Goal: Task Accomplishment & Management: Use online tool/utility

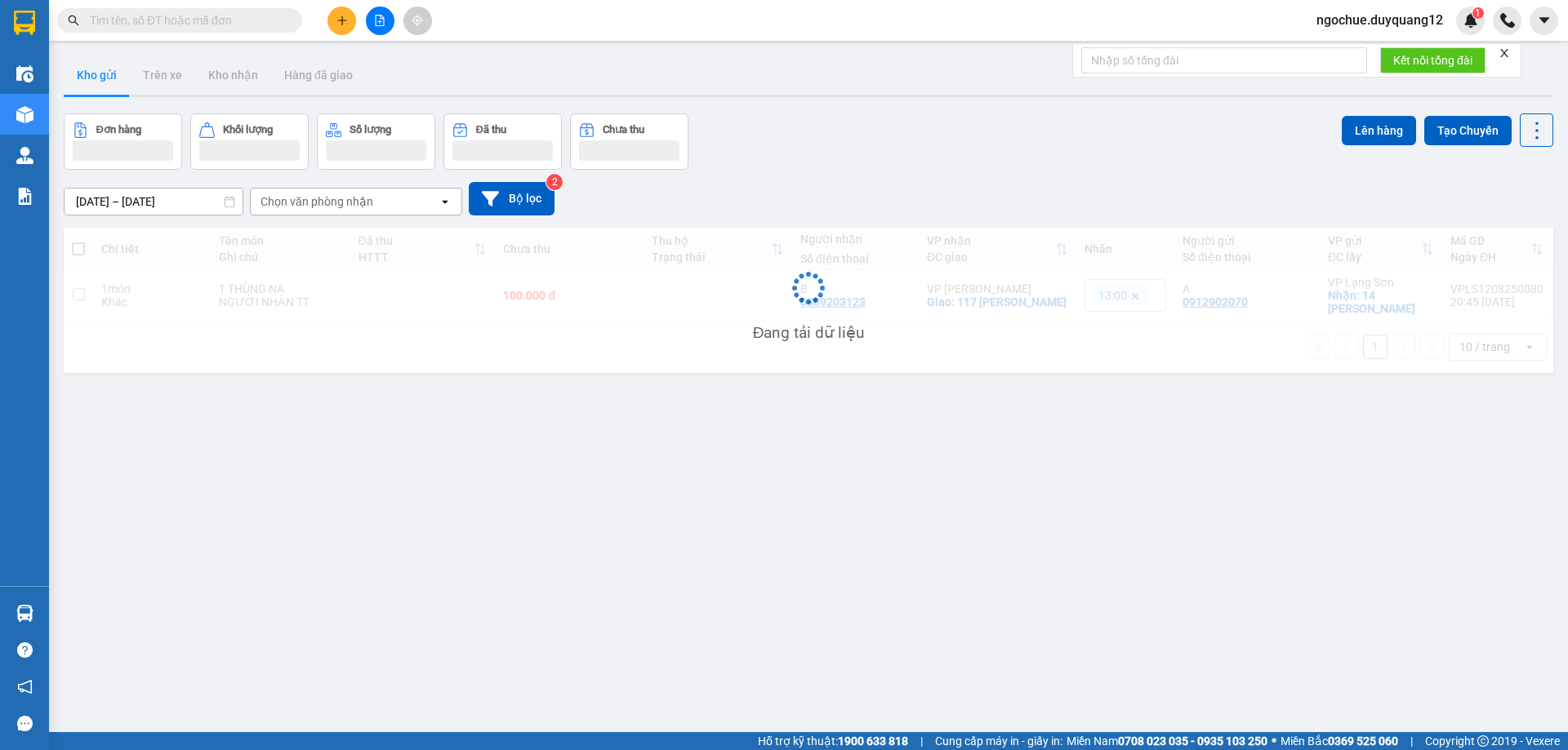
click at [1436, 24] on span "ngochue.duyquang12" at bounding box center [1379, 20] width 153 height 20
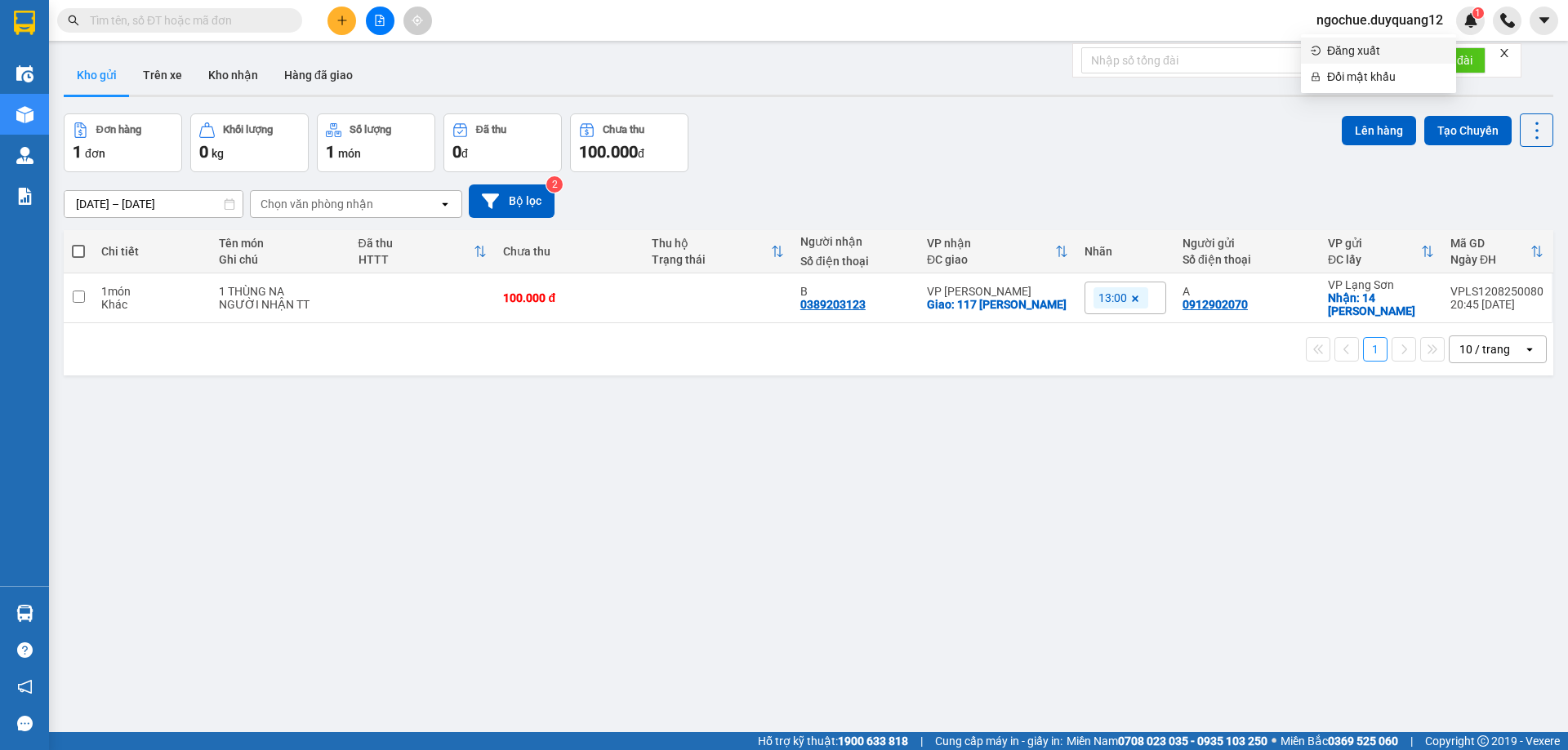
click at [1362, 48] on span "Đăng xuất" at bounding box center [1386, 50] width 119 height 18
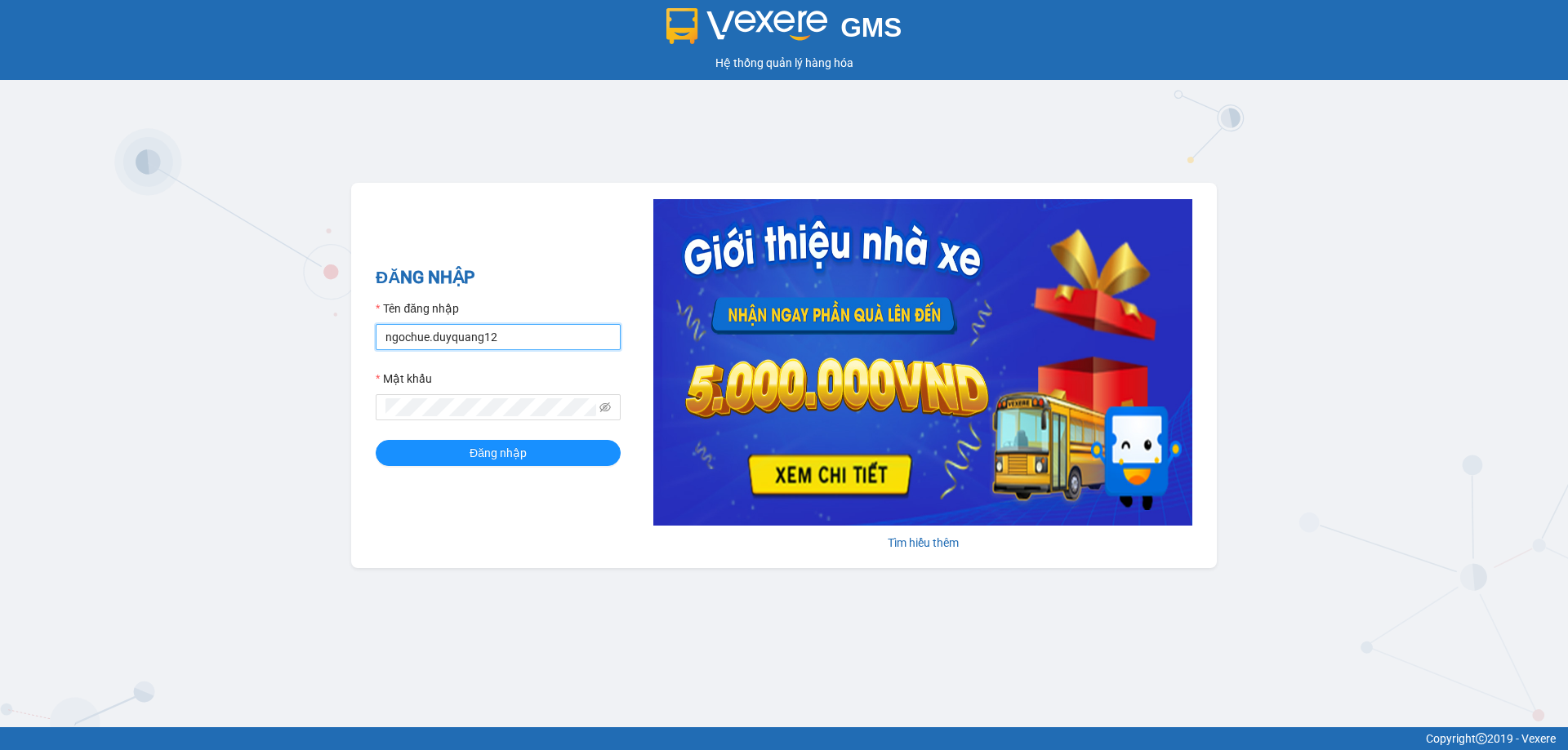
click at [511, 347] on input "ngochue.duyquang12" at bounding box center [498, 337] width 245 height 26
type input "n"
type input "bichhuong.duyquang12"
click at [472, 449] on span "Đăng nhập" at bounding box center [498, 452] width 58 height 18
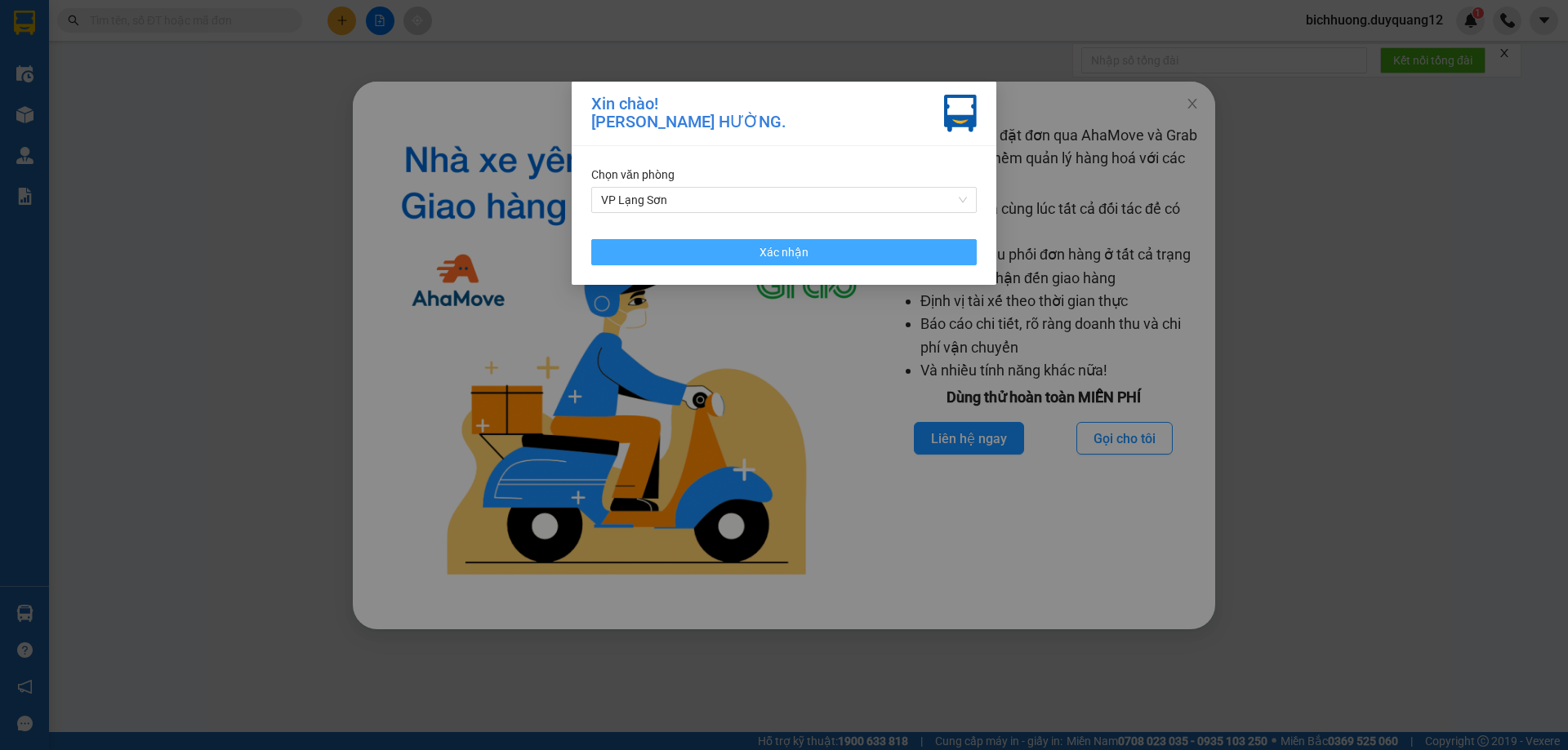
click at [799, 247] on span "Xác nhận" at bounding box center [784, 252] width 49 height 18
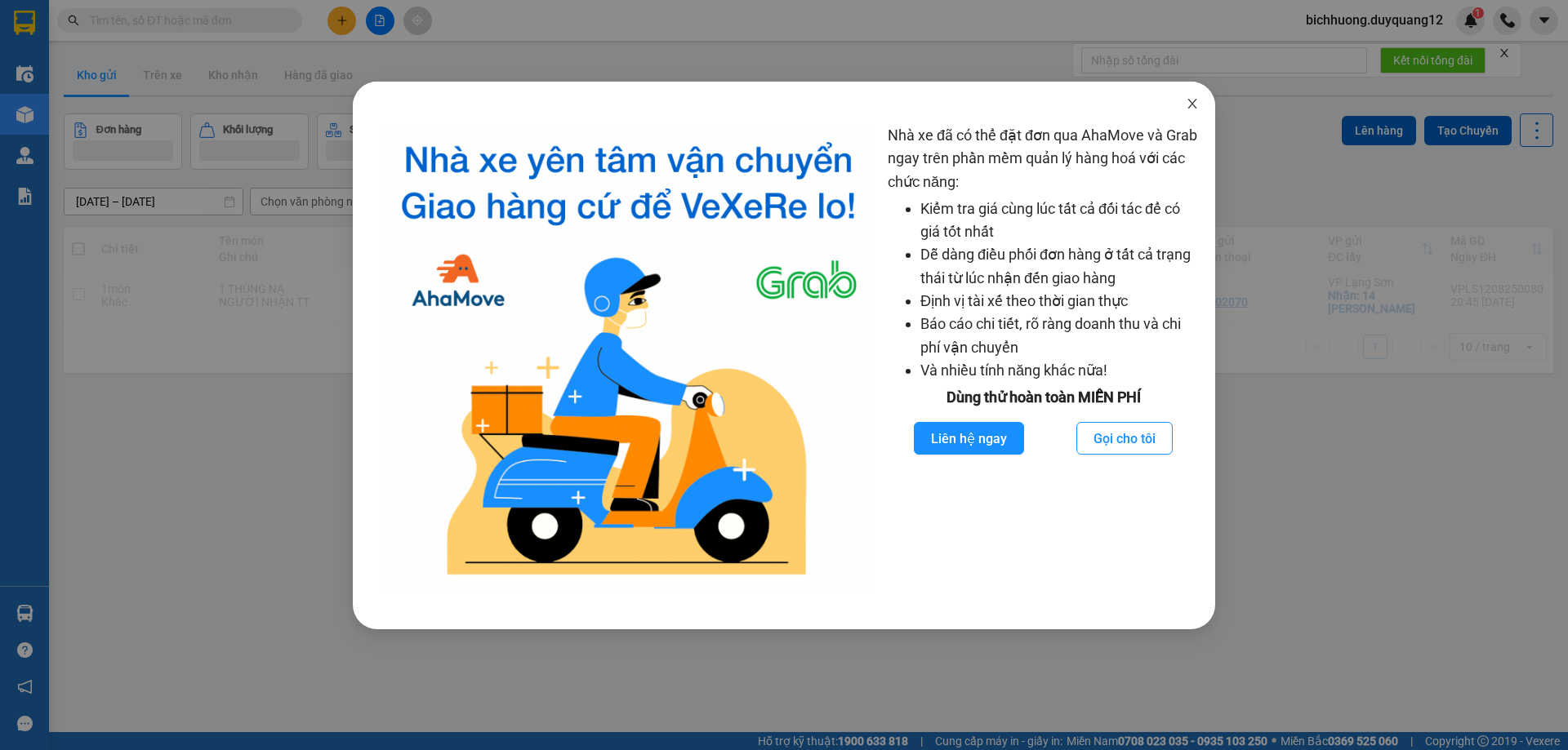
click at [1192, 106] on icon "close" at bounding box center [1192, 104] width 9 height 10
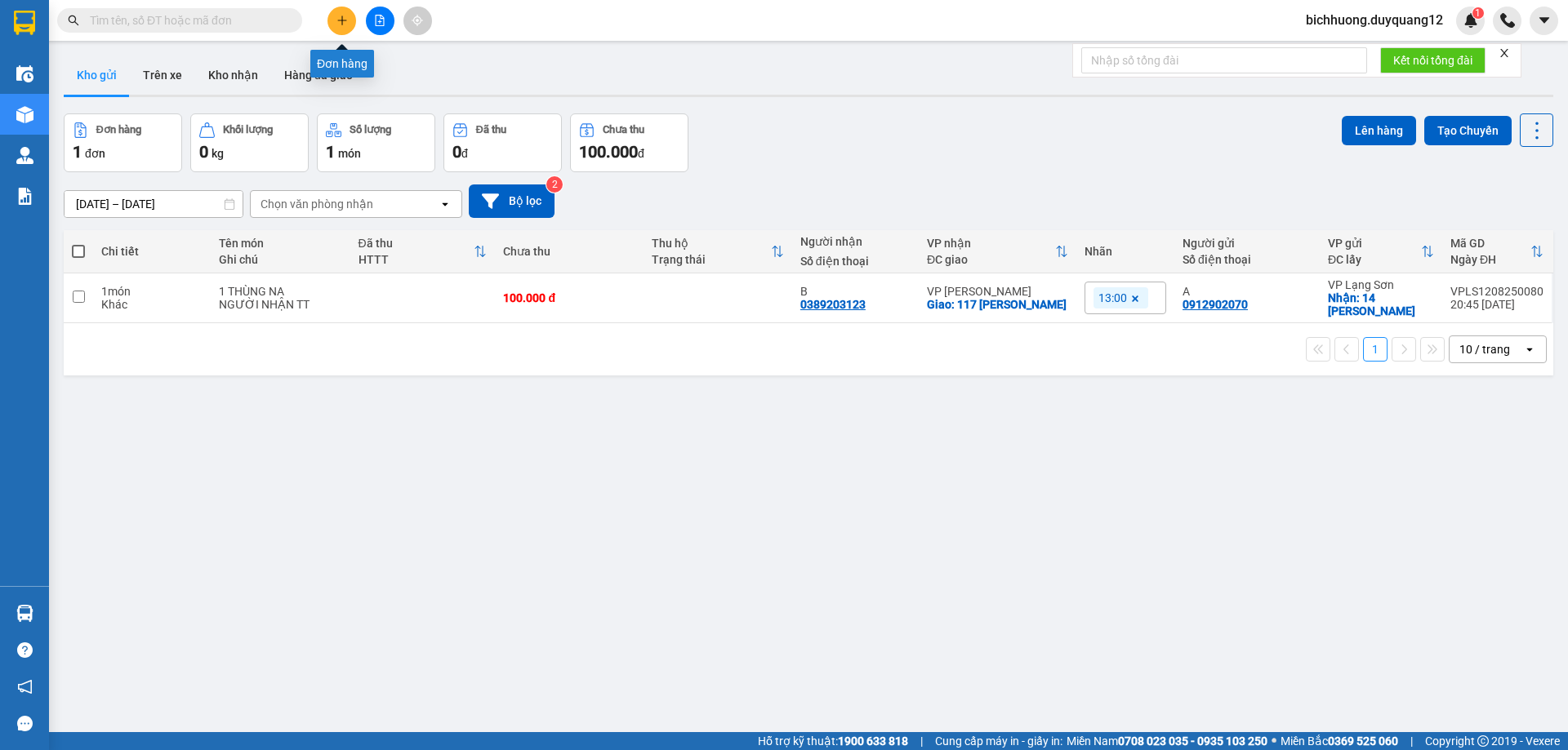
click at [341, 19] on icon "plus" at bounding box center [343, 20] width 12 height 12
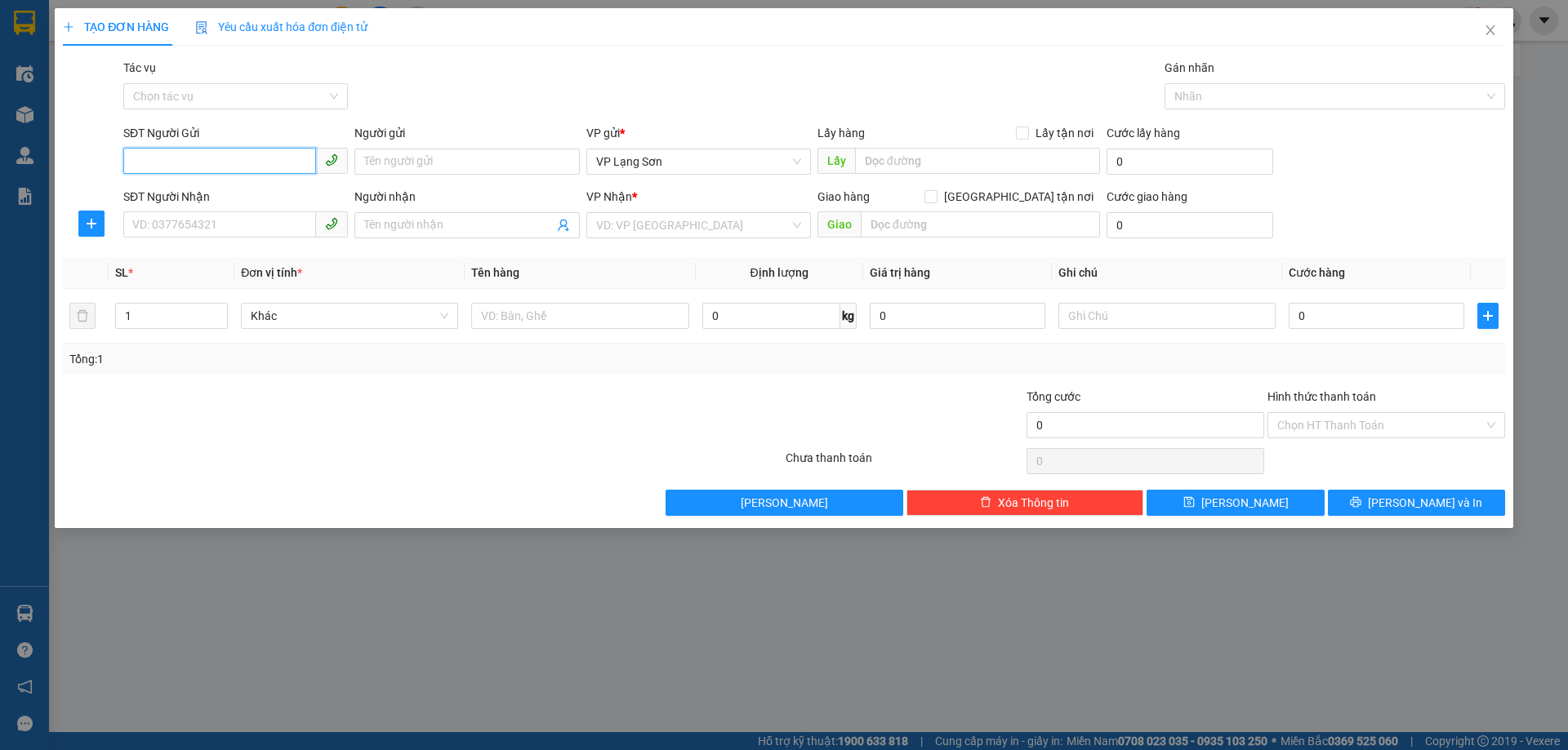
click at [210, 164] on input "SĐT Người Gửi" at bounding box center [220, 161] width 193 height 26
type input "0912780388"
drag, startPoint x: 192, startPoint y: 191, endPoint x: 238, endPoint y: 198, distance: 46.5
click at [195, 191] on div "0912780388 - BẰNG" at bounding box center [235, 194] width 205 height 18
type input "BẰNG"
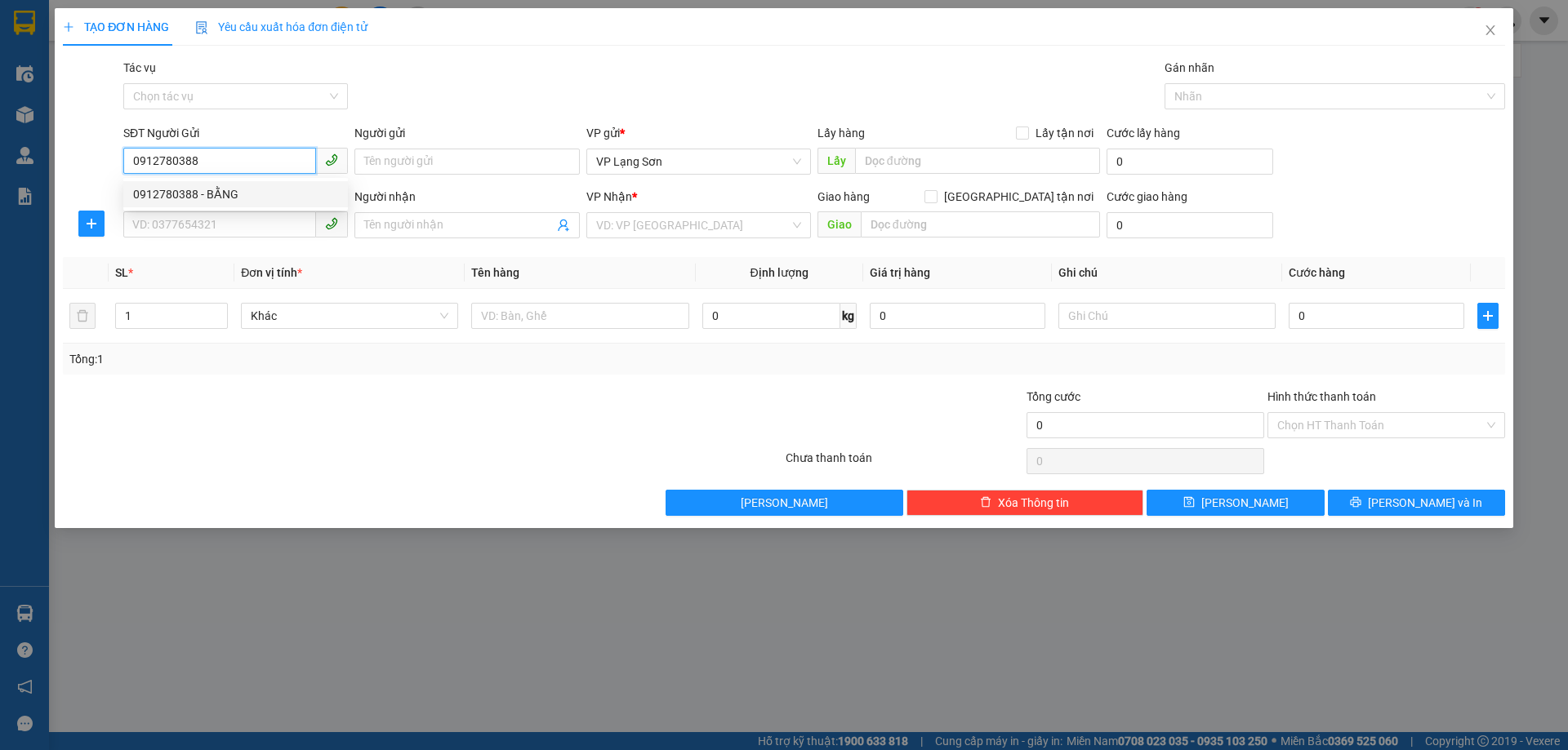
checkbox input "true"
type input "VPLS"
type input "0912780388"
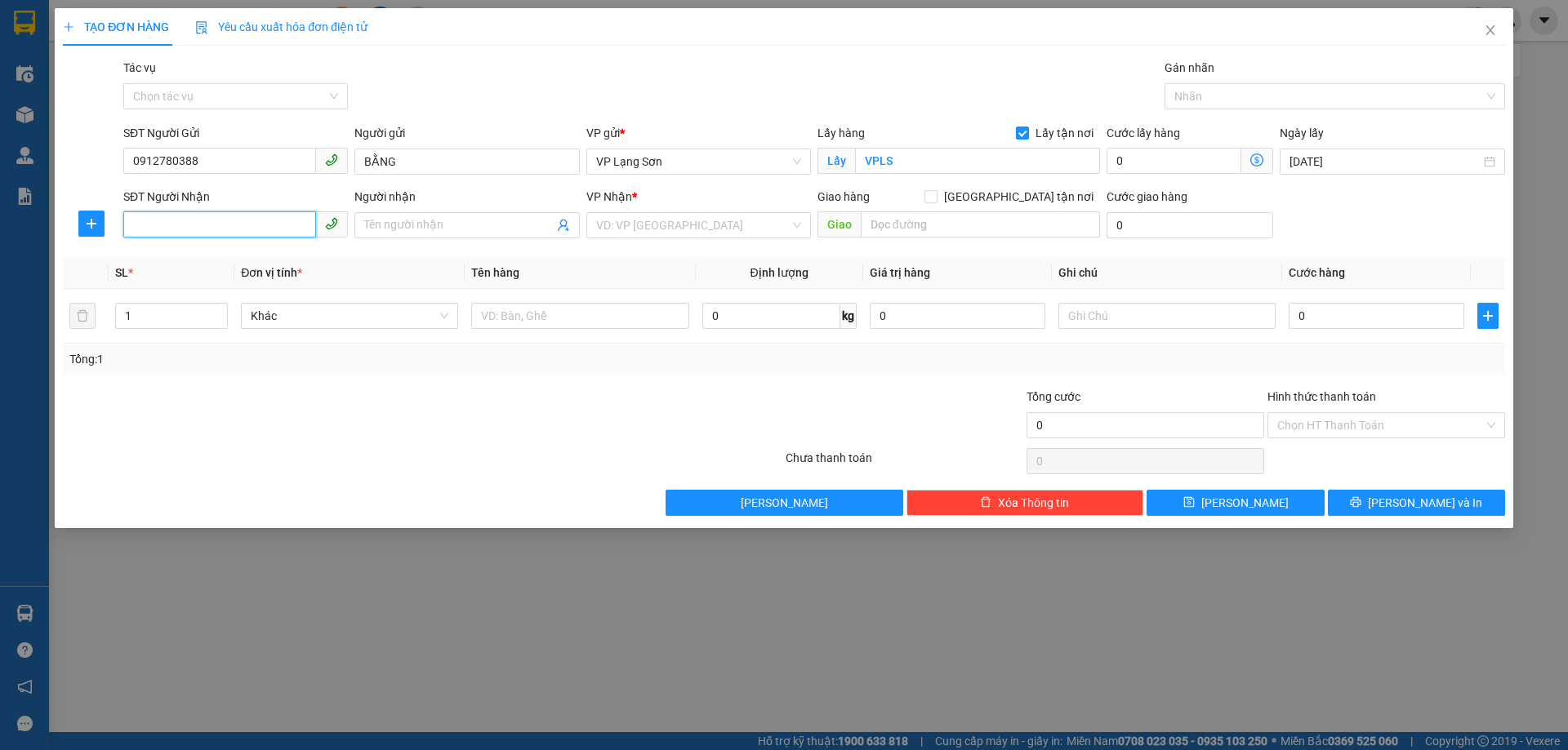
click at [221, 224] on input "SĐT Người Nhận" at bounding box center [220, 224] width 193 height 26
type input "0948483696"
click at [188, 264] on div "0948483696 - LINH" at bounding box center [235, 257] width 205 height 18
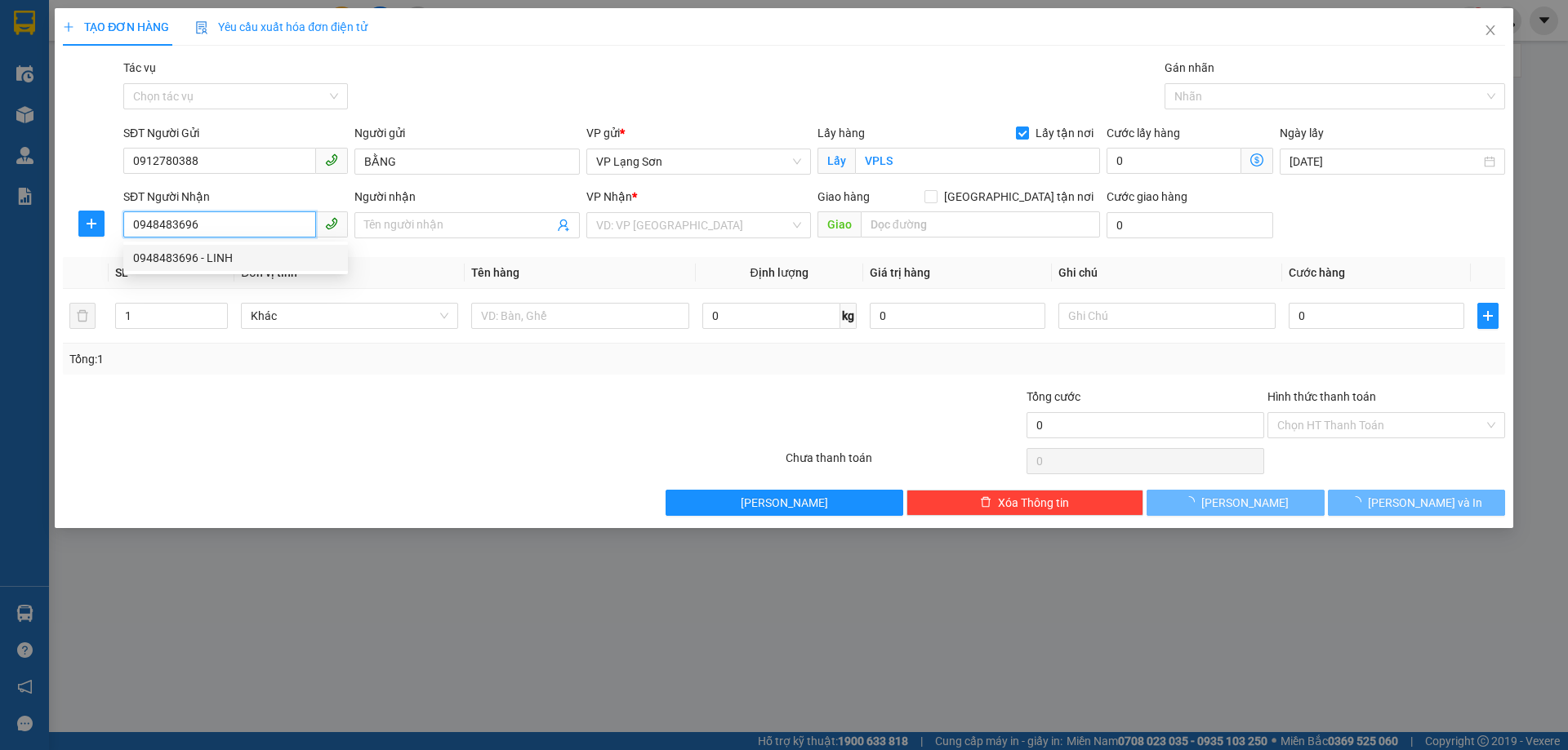
type input "LINH"
checkbox input "true"
type input "103 H4 KHU TT THÀNH CÔNG,BA ĐÌNH,HÀ NỘI"
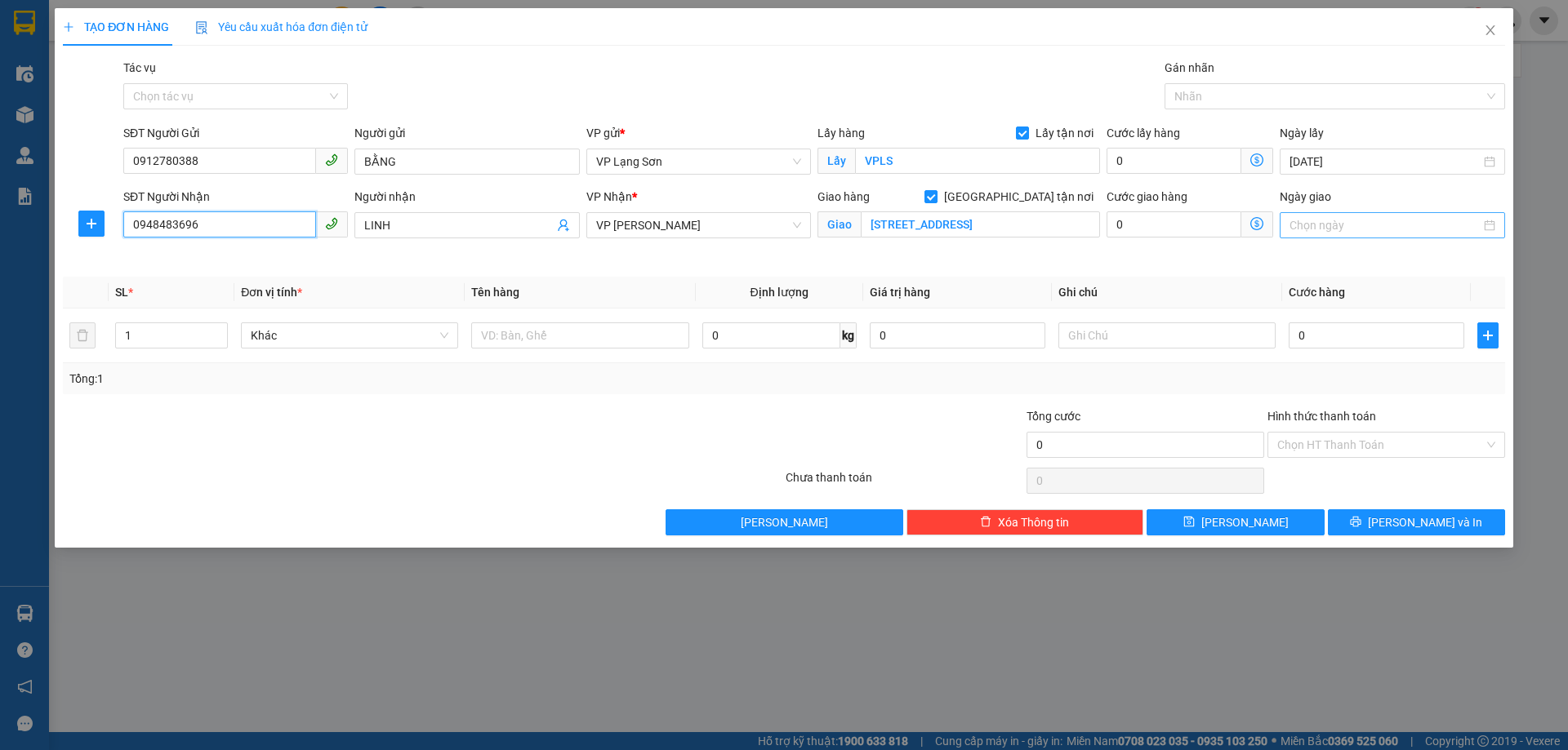
type input "0948483696"
click at [1347, 222] on input "Ngày giao" at bounding box center [1384, 225] width 190 height 18
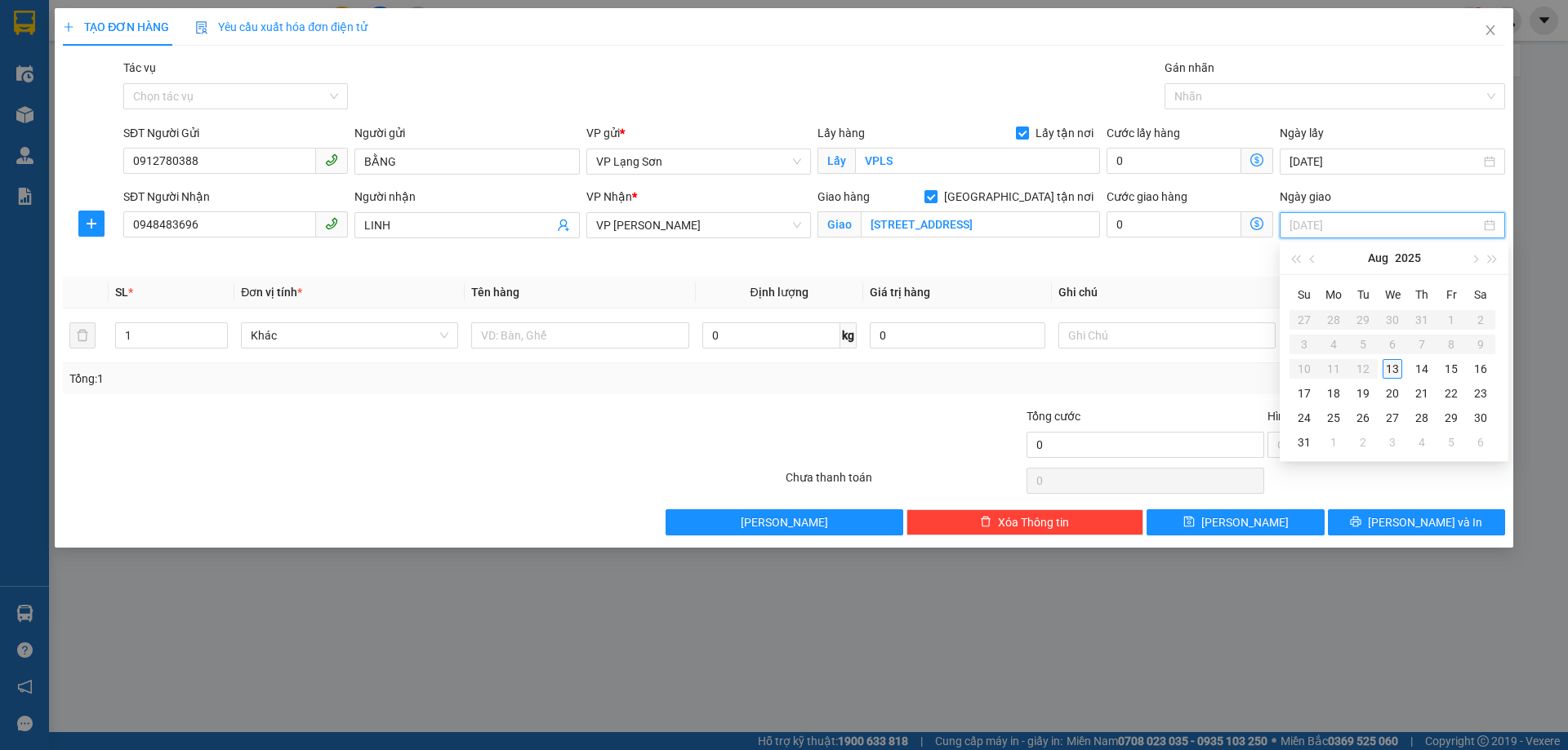
type input "13/08/2025"
click at [1399, 370] on div "13" at bounding box center [1391, 369] width 19 height 19
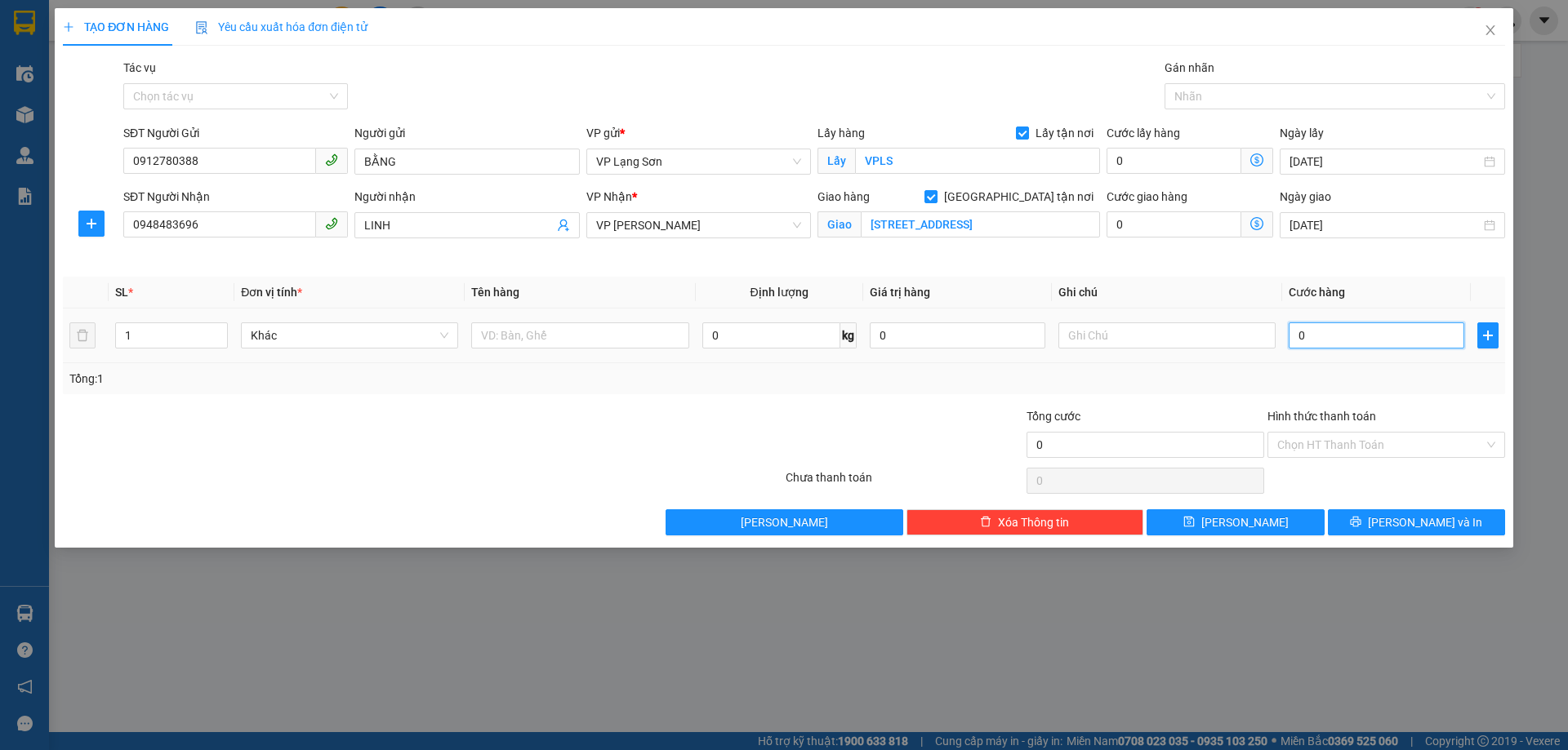
click at [1344, 332] on input "0" at bounding box center [1376, 335] width 176 height 26
type input "1"
type input "10"
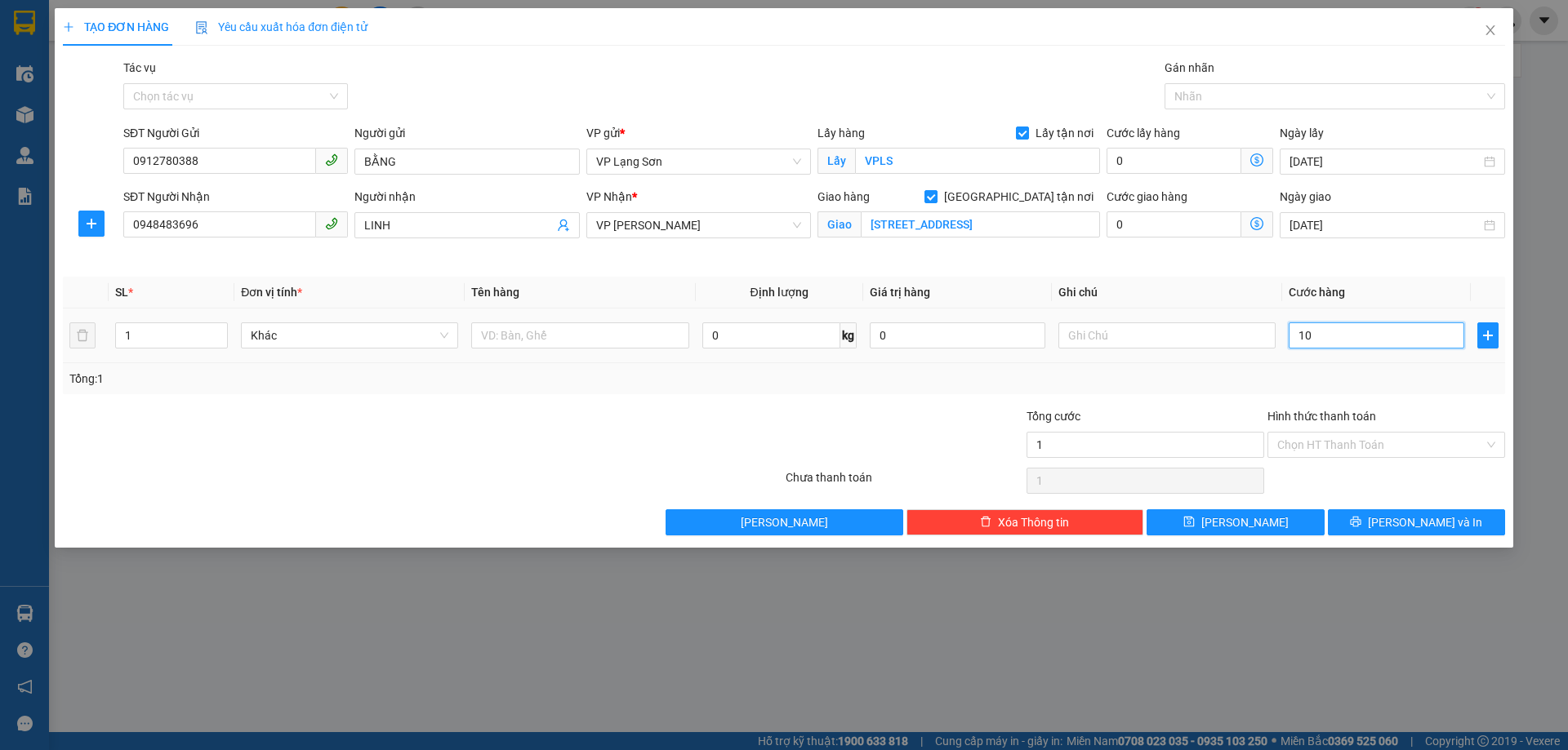
type input "10"
type input "100"
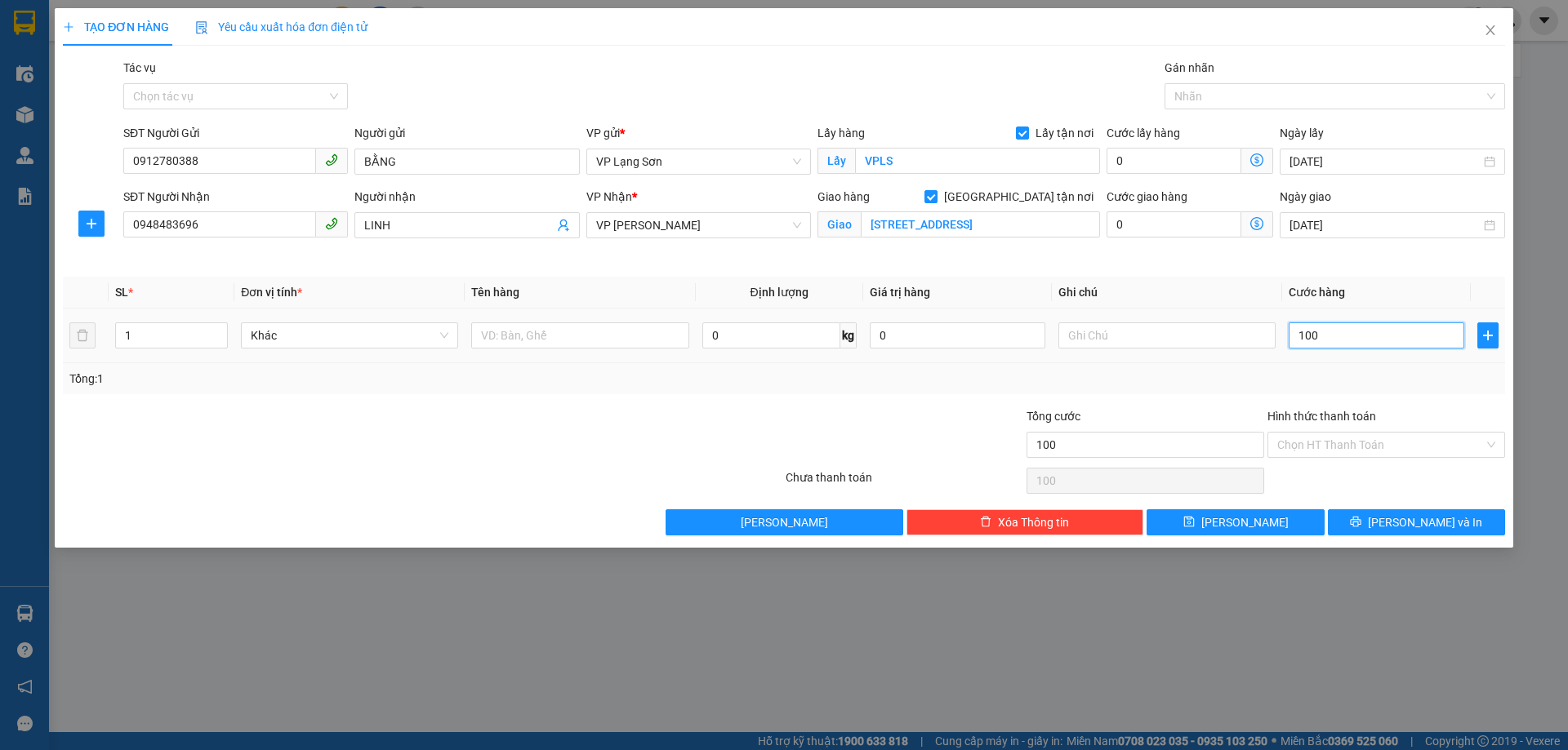
type input "1.000"
type input "10.000"
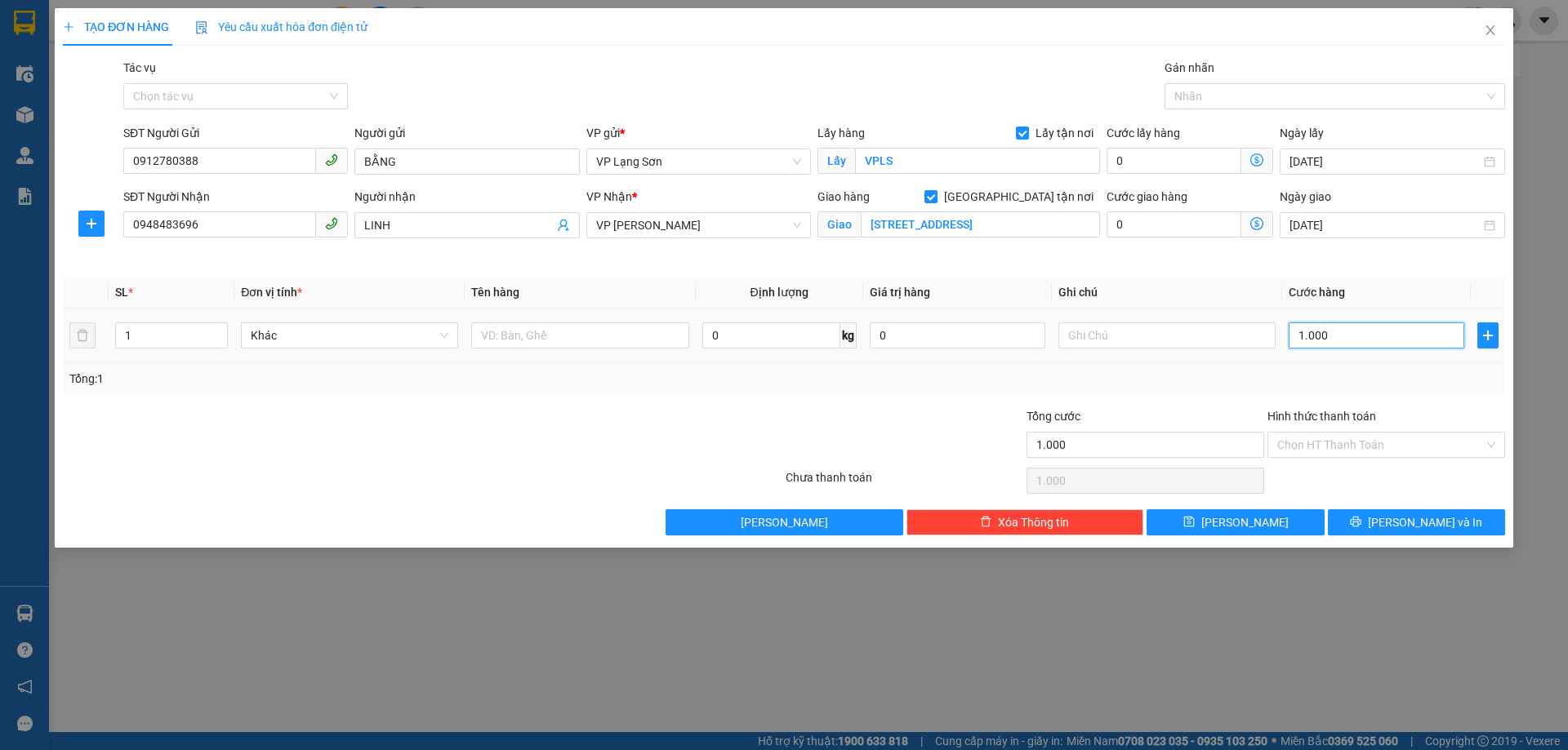
type input "10.000"
type input "100.000"
type input "1.000.000"
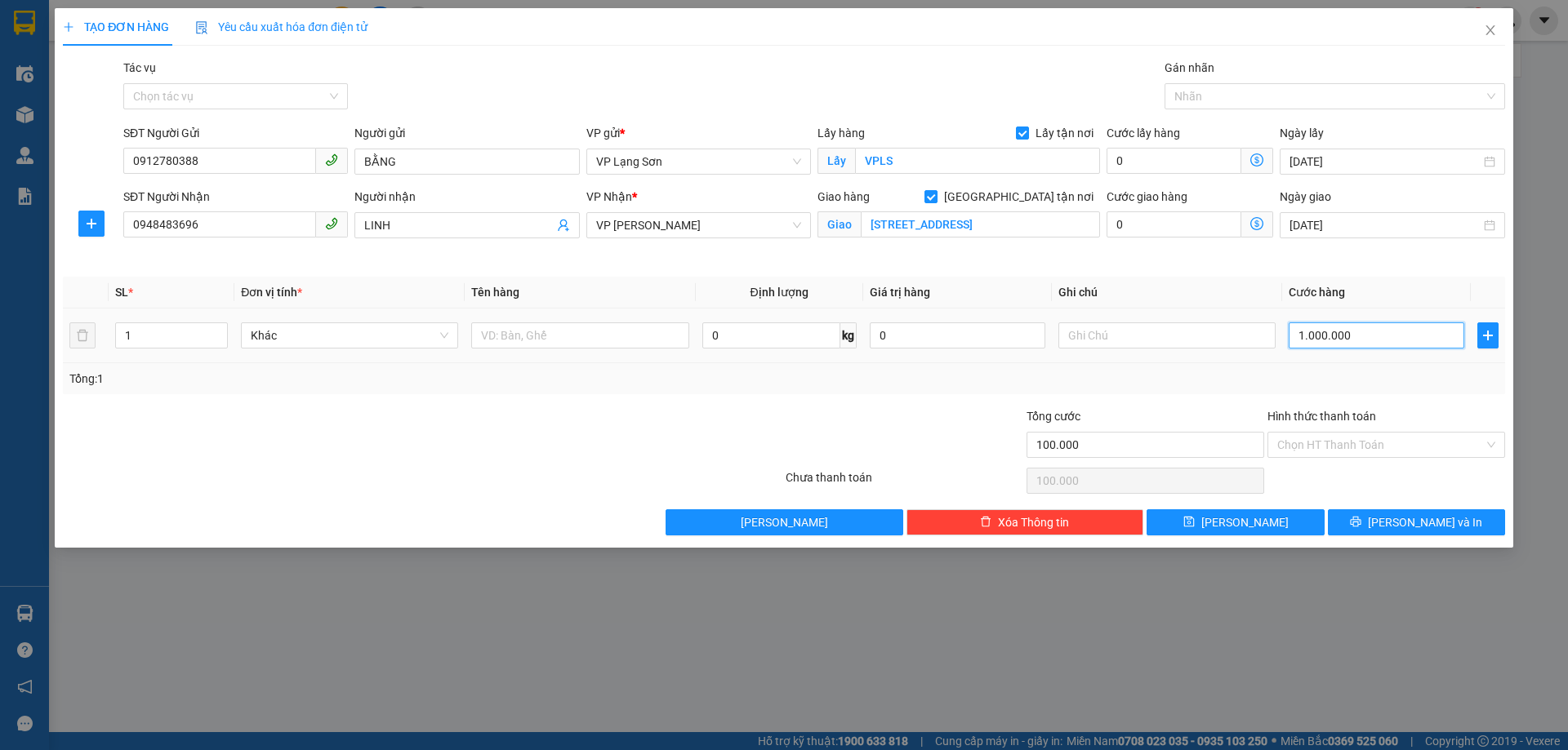
type input "1.000.000"
type input "100.000"
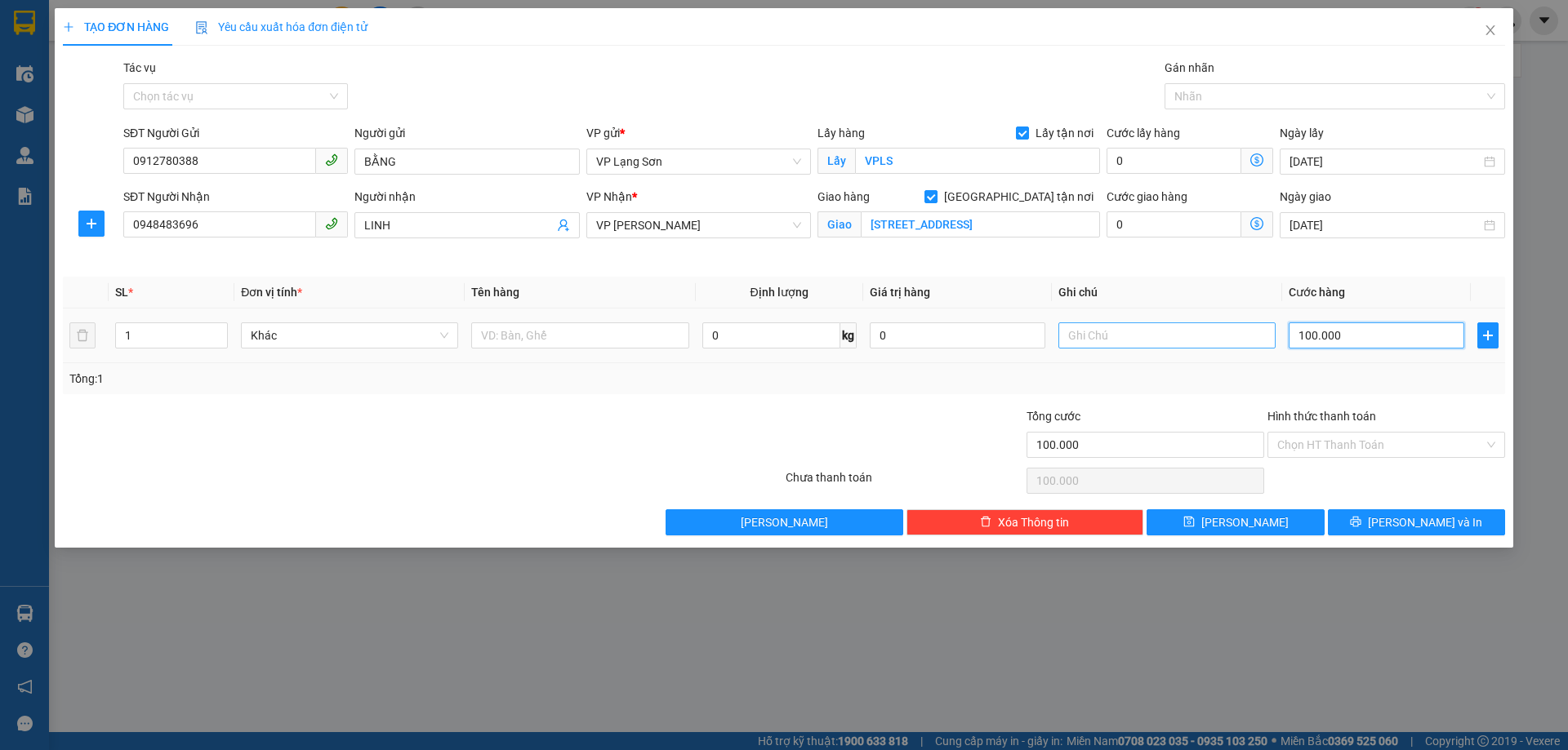
type input "100.000"
click at [1147, 344] on input "text" at bounding box center [1166, 335] width 217 height 26
type input "NGƯỜI GỬI TT"
click at [579, 336] on input "text" at bounding box center [579, 335] width 217 height 26
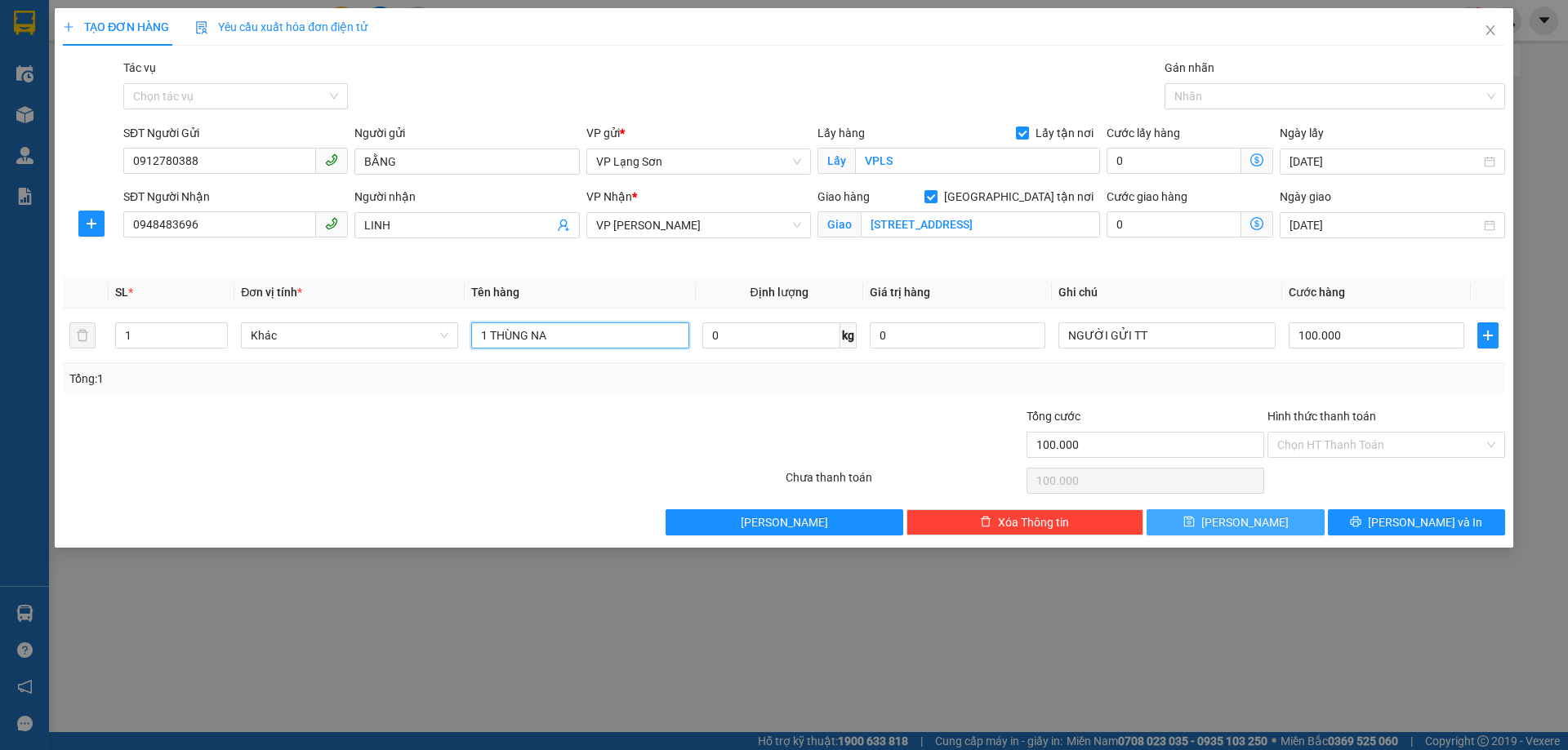
type input "1 THÙNG NA"
click at [1260, 523] on button "Lưu" at bounding box center [1234, 522] width 177 height 26
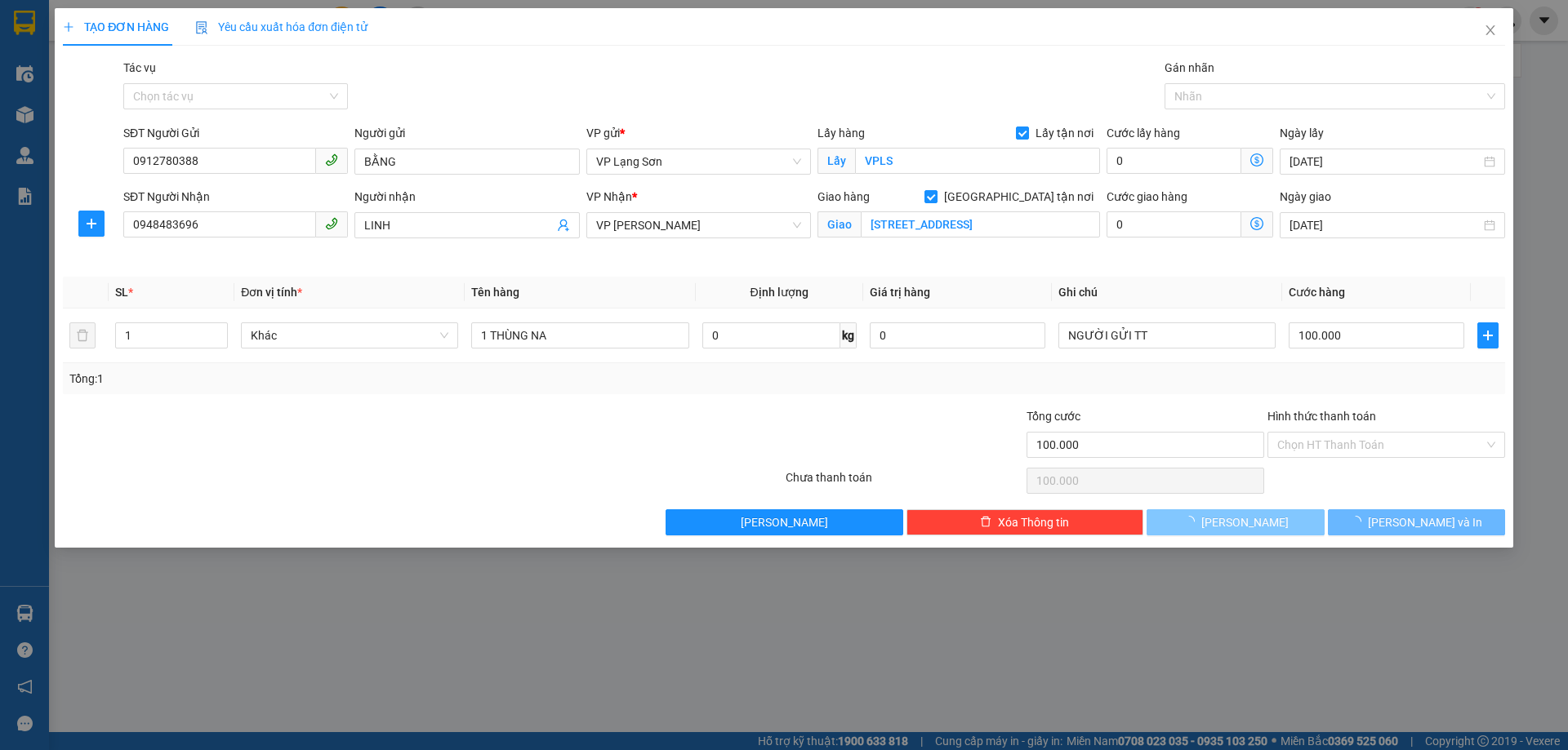
checkbox input "false"
type input "0"
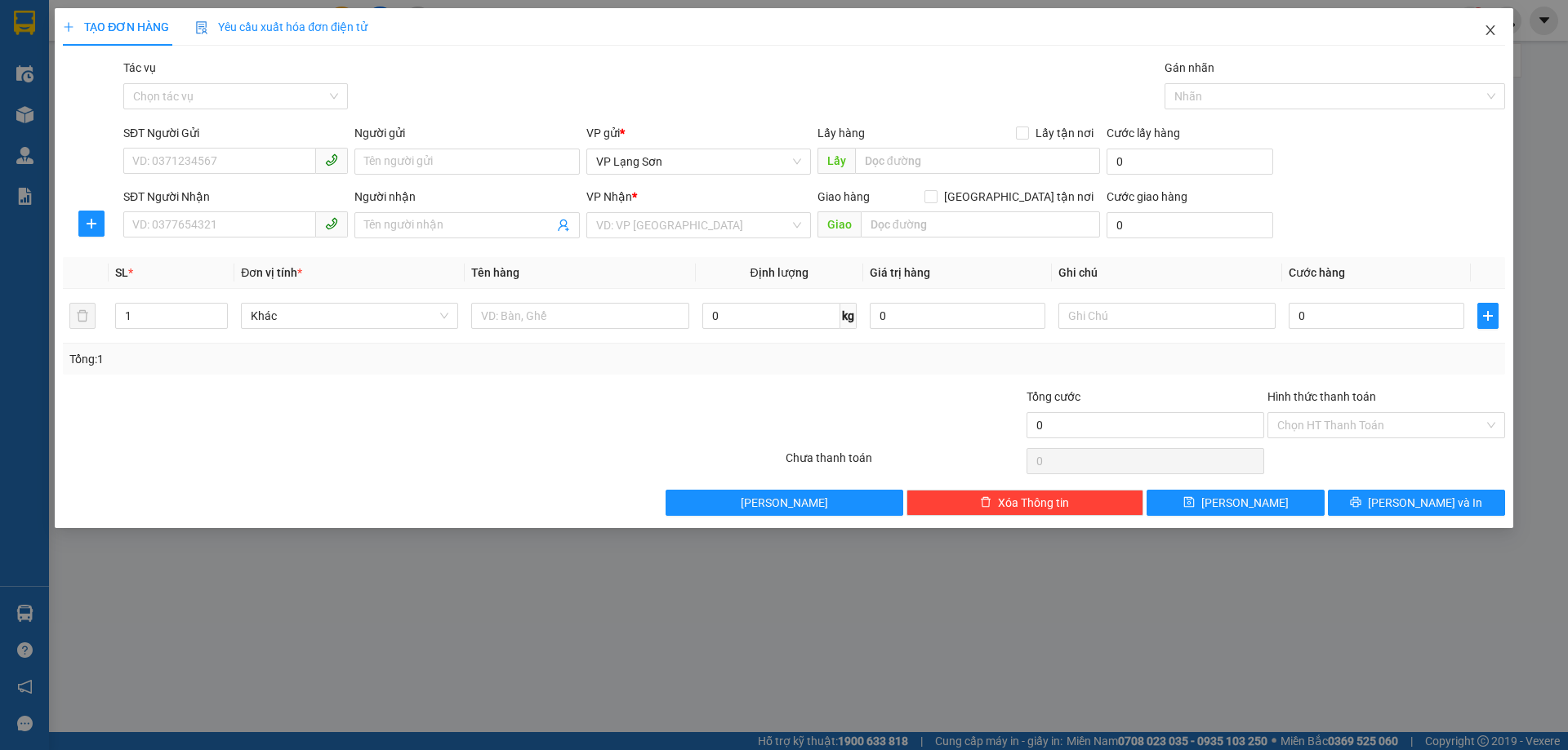
click at [1484, 31] on icon "close" at bounding box center [1489, 30] width 13 height 13
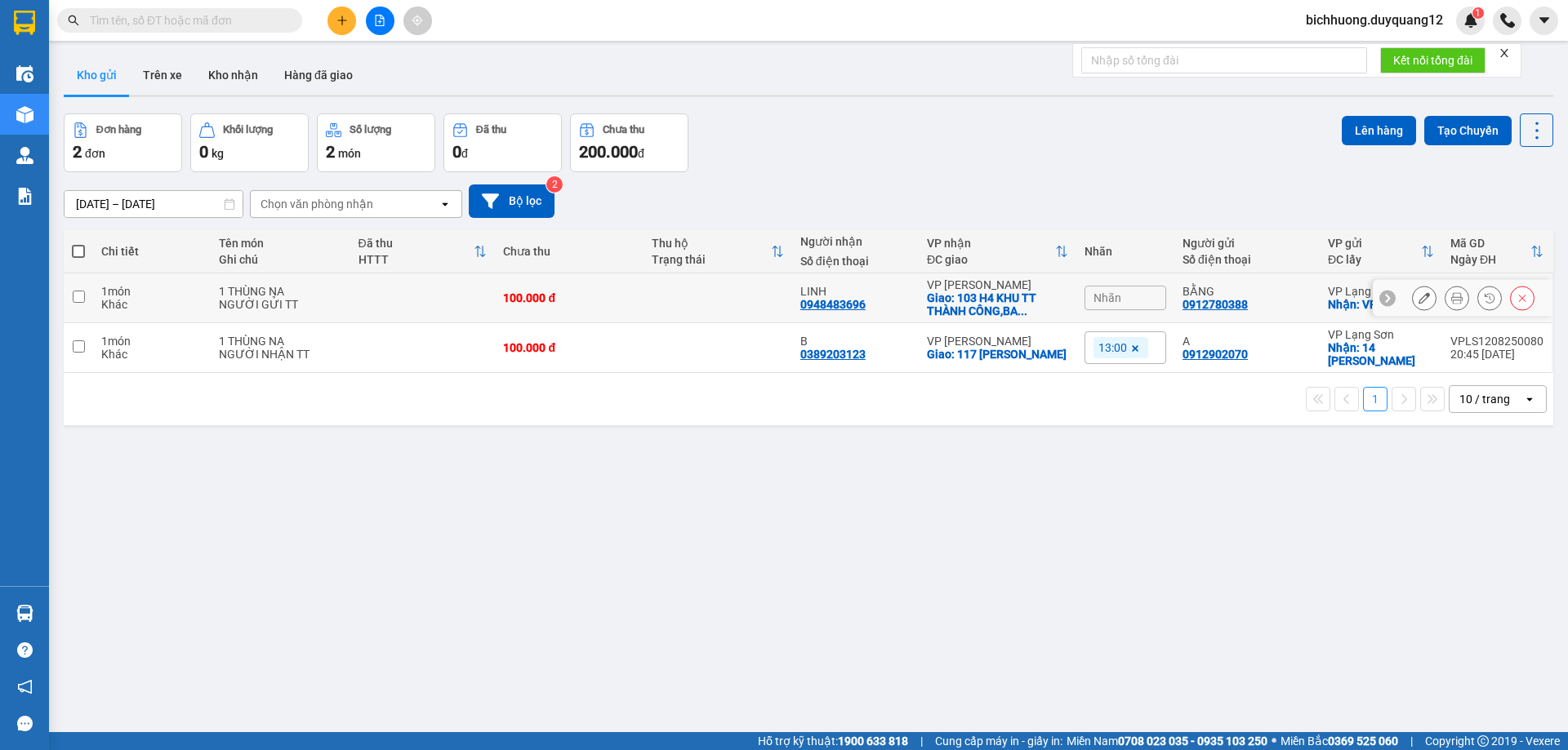
click at [73, 295] on input "checkbox" at bounding box center [79, 297] width 12 height 12
checkbox input "true"
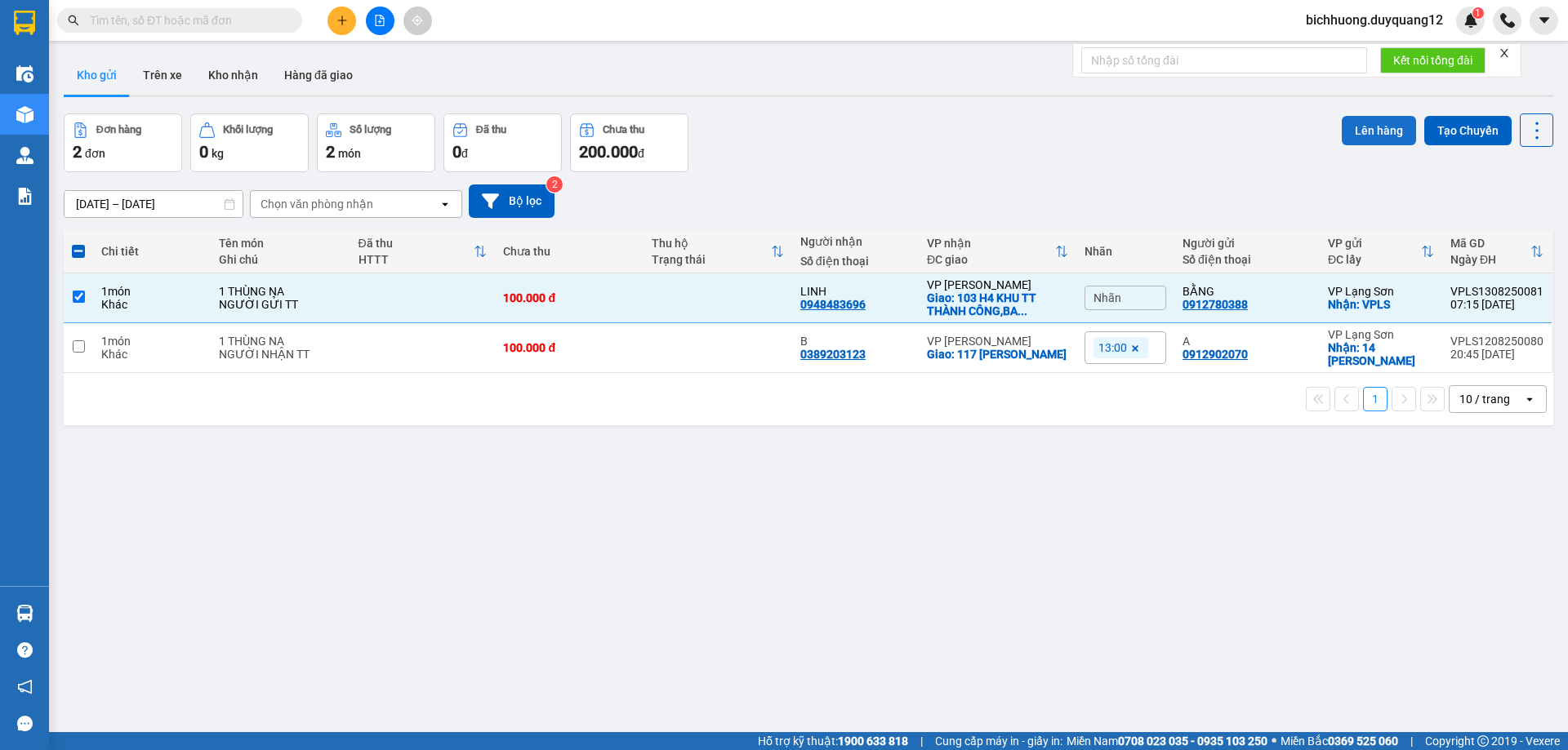
click at [1372, 130] on button "Lên hàng" at bounding box center [1379, 130] width 74 height 30
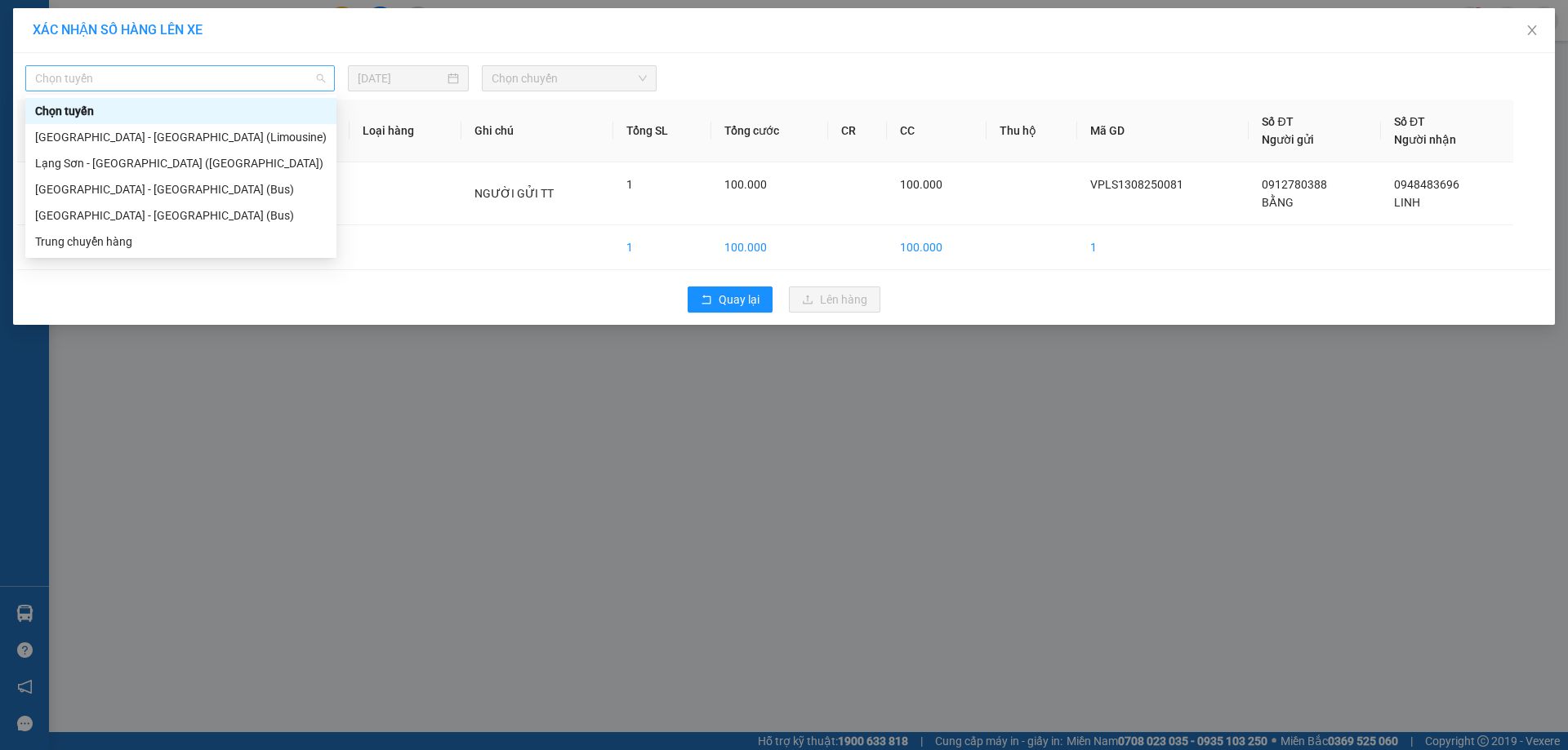
click at [321, 84] on span "Chọn tuyến" at bounding box center [180, 78] width 290 height 25
click at [113, 223] on div "Lạng Sơn - Hà Nội (Bus)" at bounding box center [181, 215] width 292 height 18
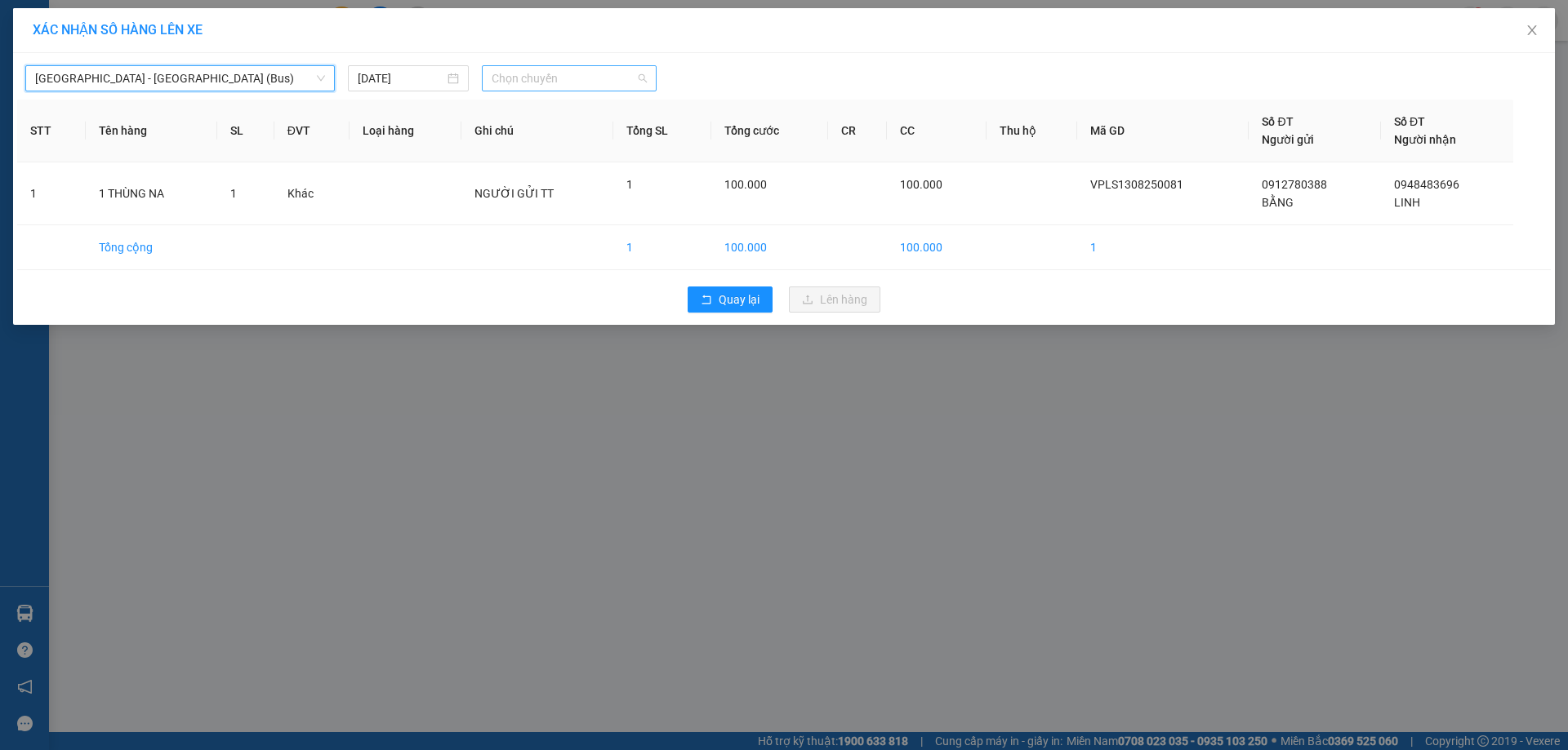
click at [636, 79] on span "Chọn chuyến" at bounding box center [568, 78] width 155 height 25
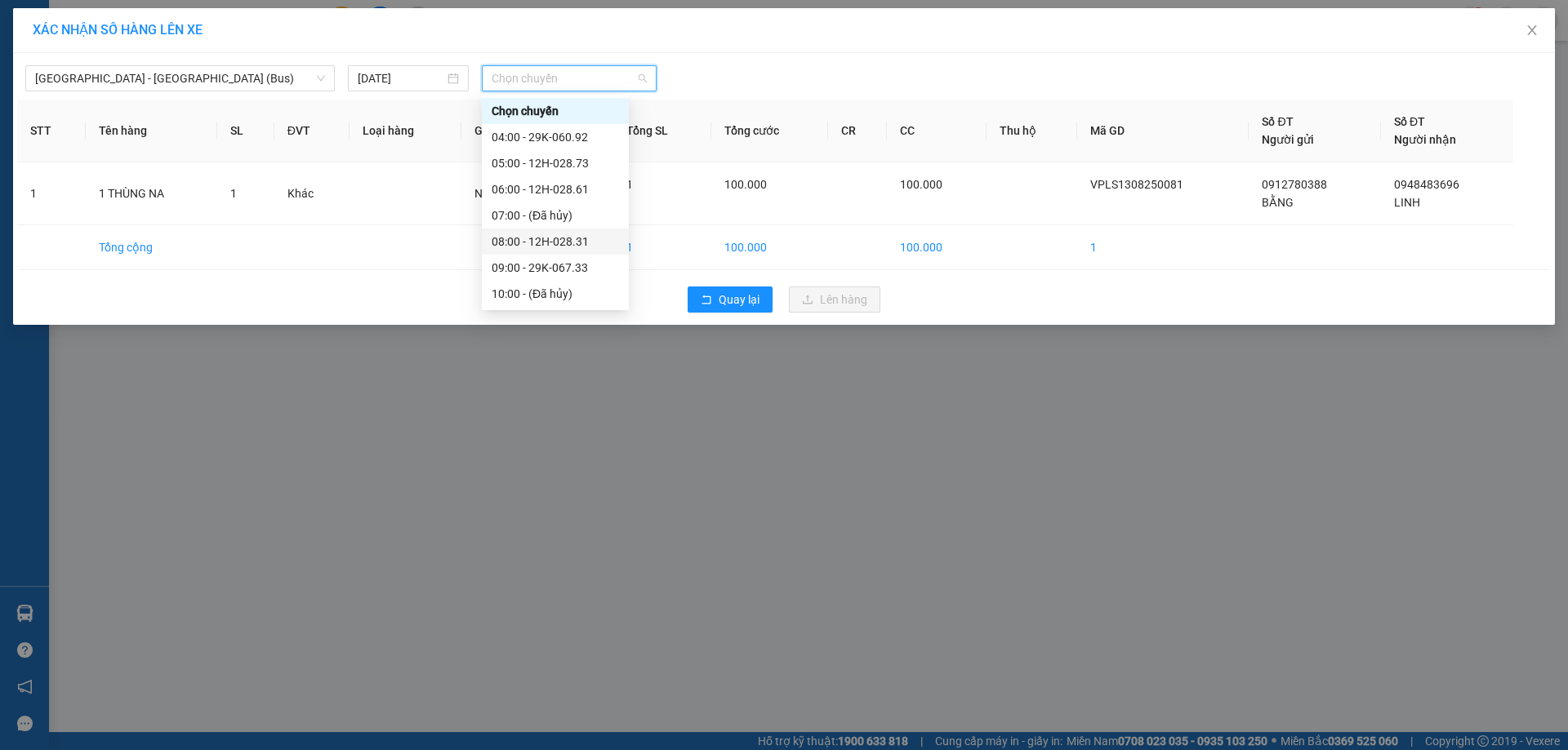
click at [502, 243] on div "08:00 - 12H-028.31" at bounding box center [555, 241] width 128 height 18
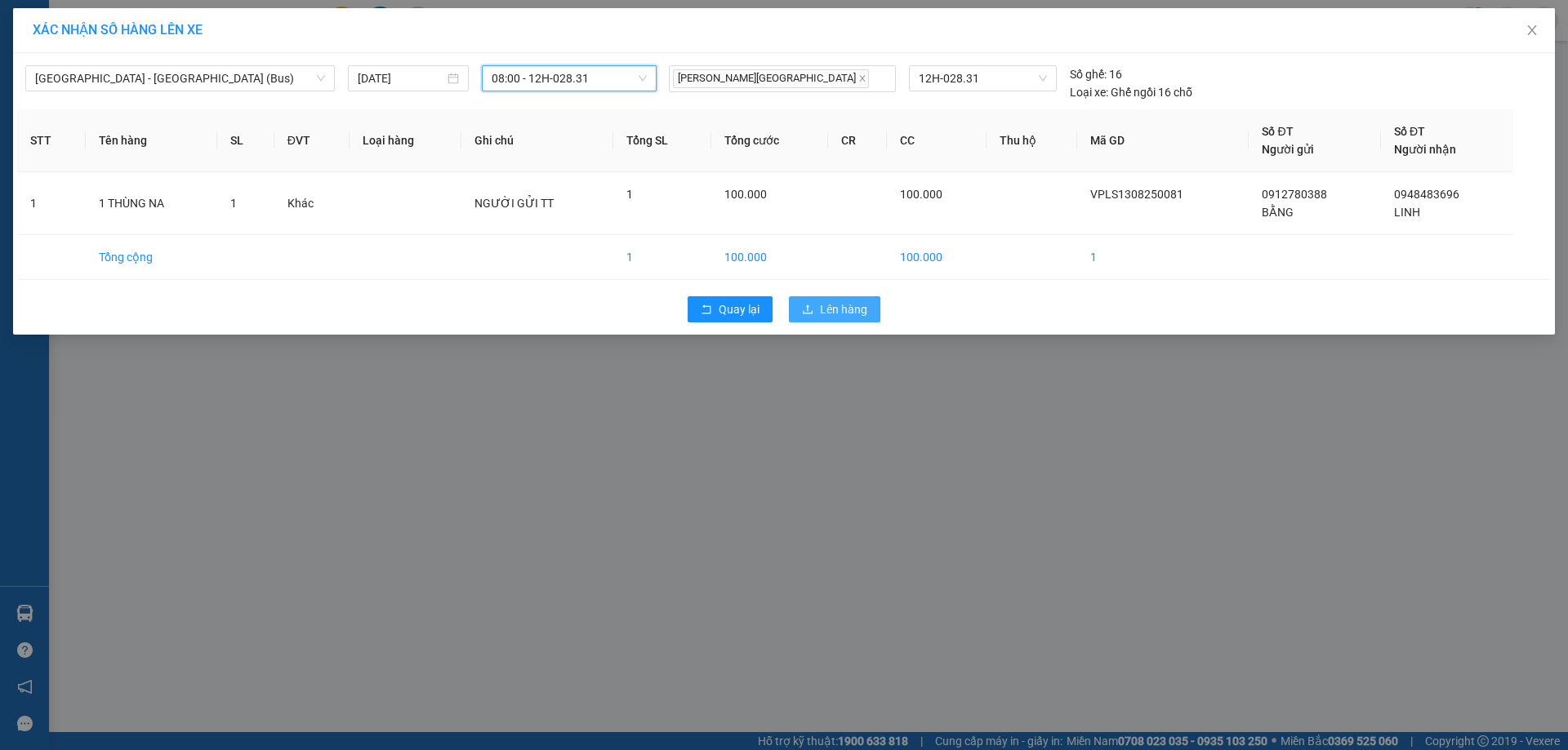
click at [846, 317] on span "Lên hàng" at bounding box center [843, 309] width 47 height 18
